Goal: Entertainment & Leisure: Consume media (video, audio)

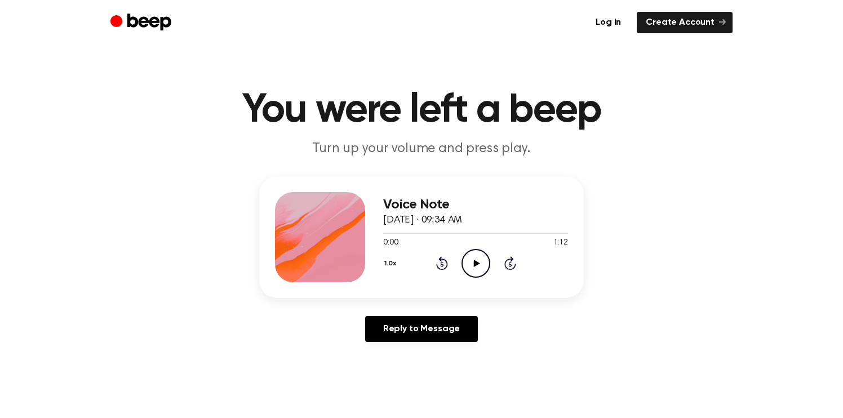
click at [475, 256] on icon "Play Audio" at bounding box center [476, 263] width 29 height 29
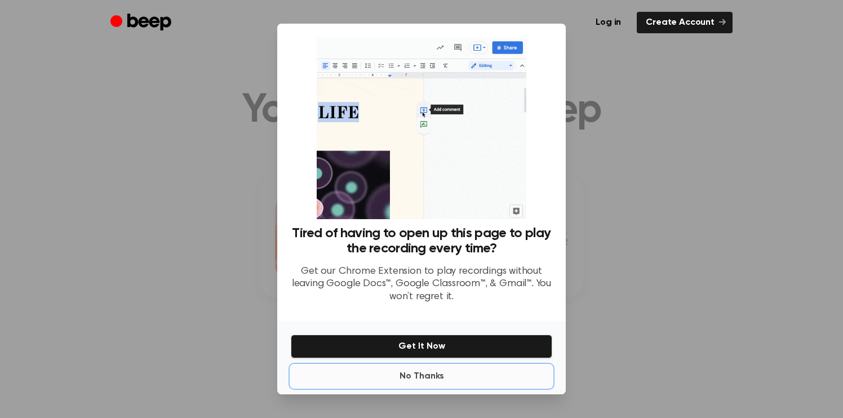
click at [424, 377] on button "No Thanks" at bounding box center [422, 376] width 262 height 23
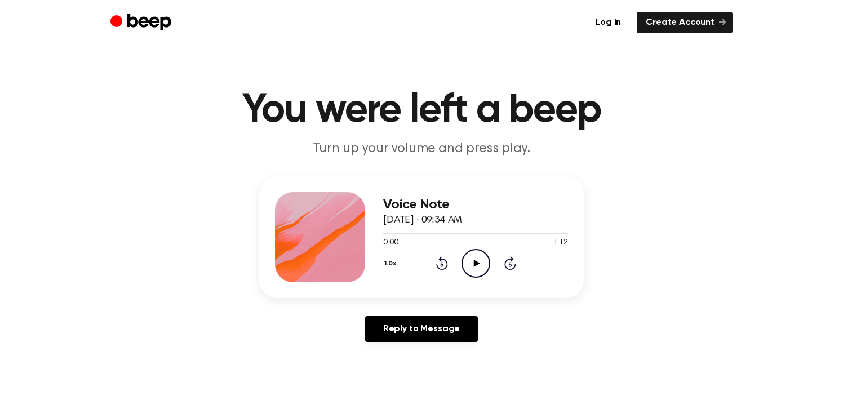
click at [473, 259] on icon "Play Audio" at bounding box center [476, 263] width 29 height 29
click at [701, 320] on div "Voice Note August 27, 2025 · 09:34 AM 0:13 1:12 Your browser does not support t…" at bounding box center [422, 263] width 816 height 175
click at [98, 49] on main "You were left a beep Turn up your volume and press play. Voice Note August 27, …" at bounding box center [421, 347] width 843 height 695
click at [473, 259] on icon "Play Audio" at bounding box center [476, 263] width 29 height 29
click at [474, 264] on icon at bounding box center [477, 263] width 6 height 7
